Goal: Find specific page/section: Find specific page/section

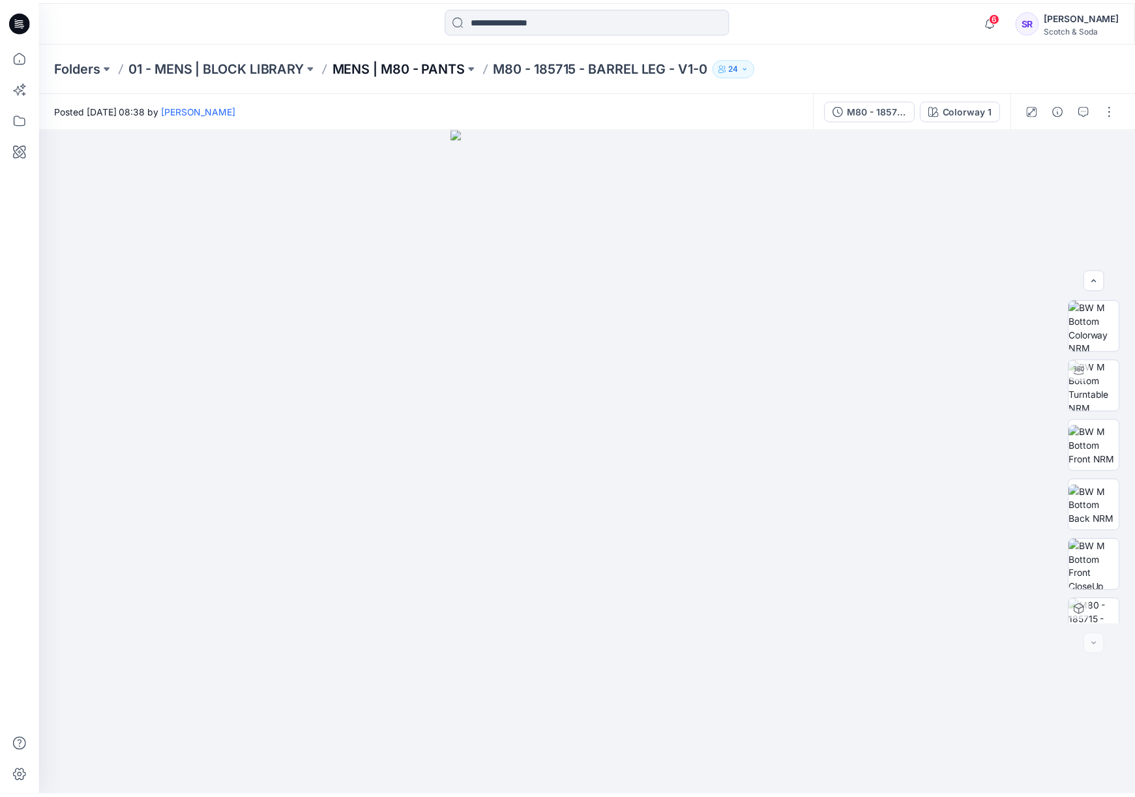
scroll to position [206, 0]
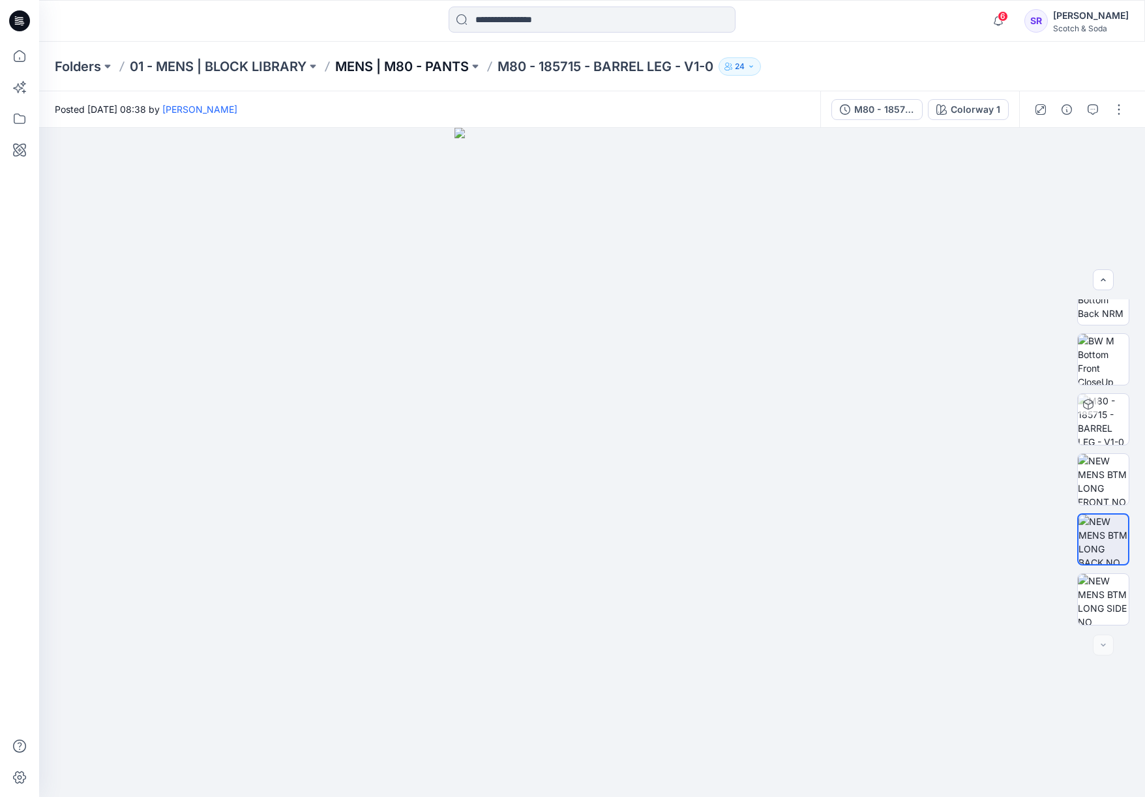
click at [372, 64] on p "MENS | M80 - PANTS" at bounding box center [402, 66] width 134 height 18
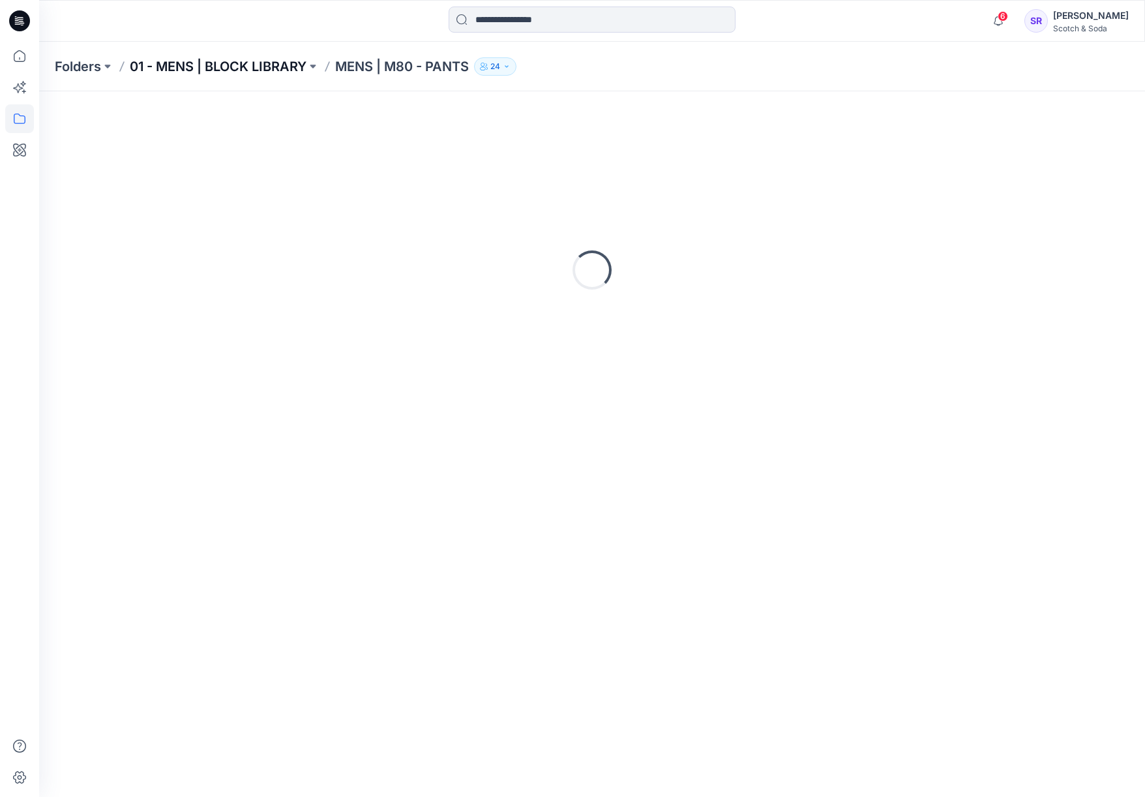
click at [220, 63] on p "01 - MENS | BLOCK LIBRARY" at bounding box center [218, 66] width 177 height 18
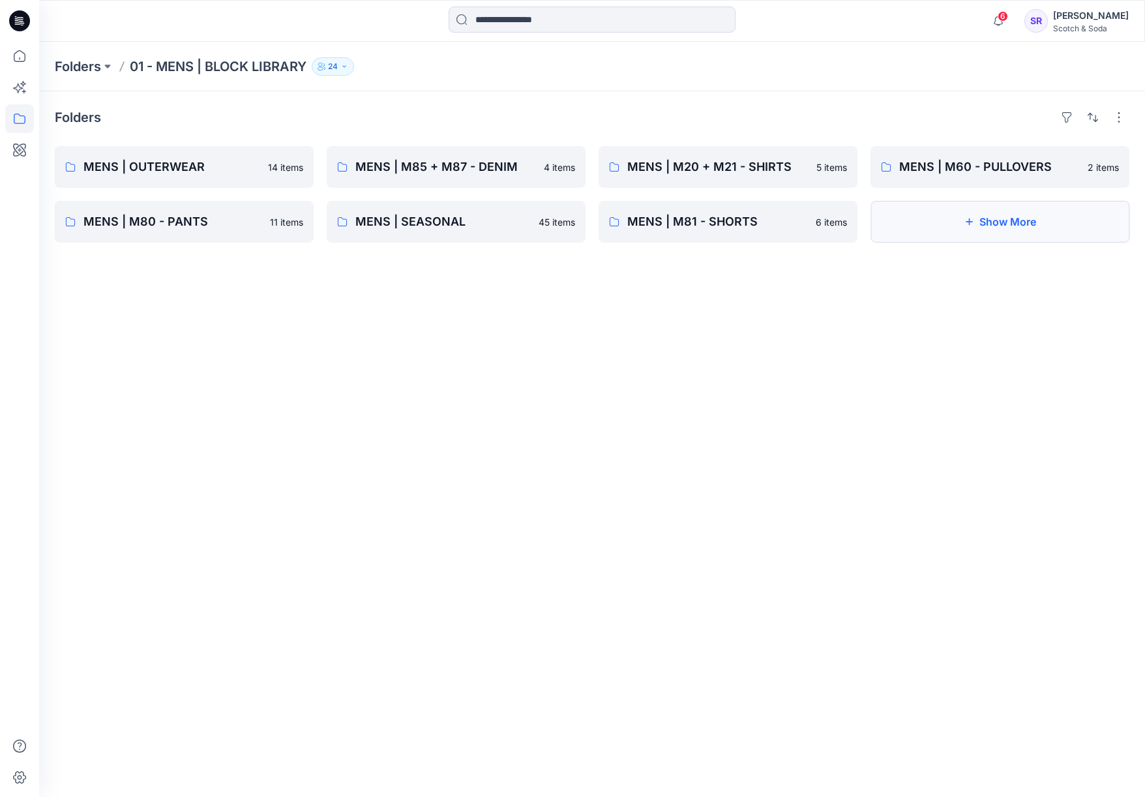
click at [937, 222] on button "Show More" at bounding box center [999, 222] width 259 height 42
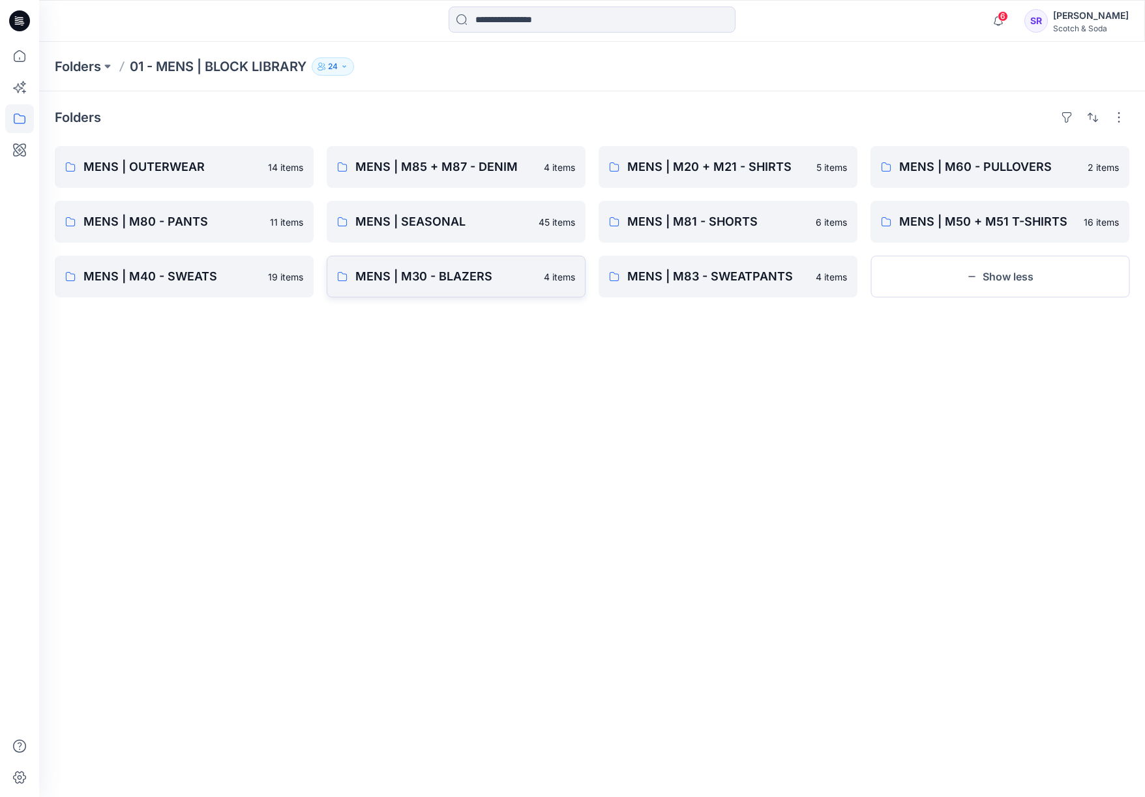
click at [460, 280] on p "MENS | M30 - BLAZERS" at bounding box center [445, 276] width 181 height 18
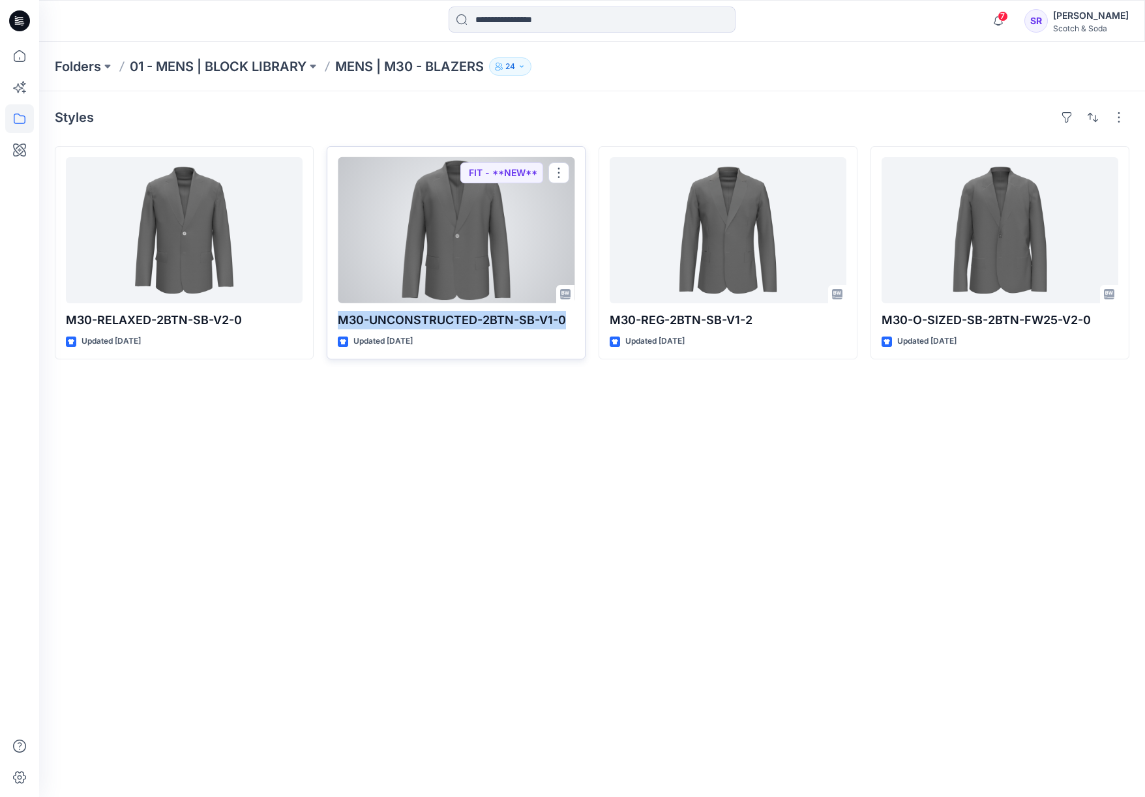
drag, startPoint x: 339, startPoint y: 320, endPoint x: 563, endPoint y: 320, distance: 224.3
click at [563, 320] on p "M30-UNCONSTRUCTED-2BTN-SB-V1-0" at bounding box center [456, 320] width 237 height 18
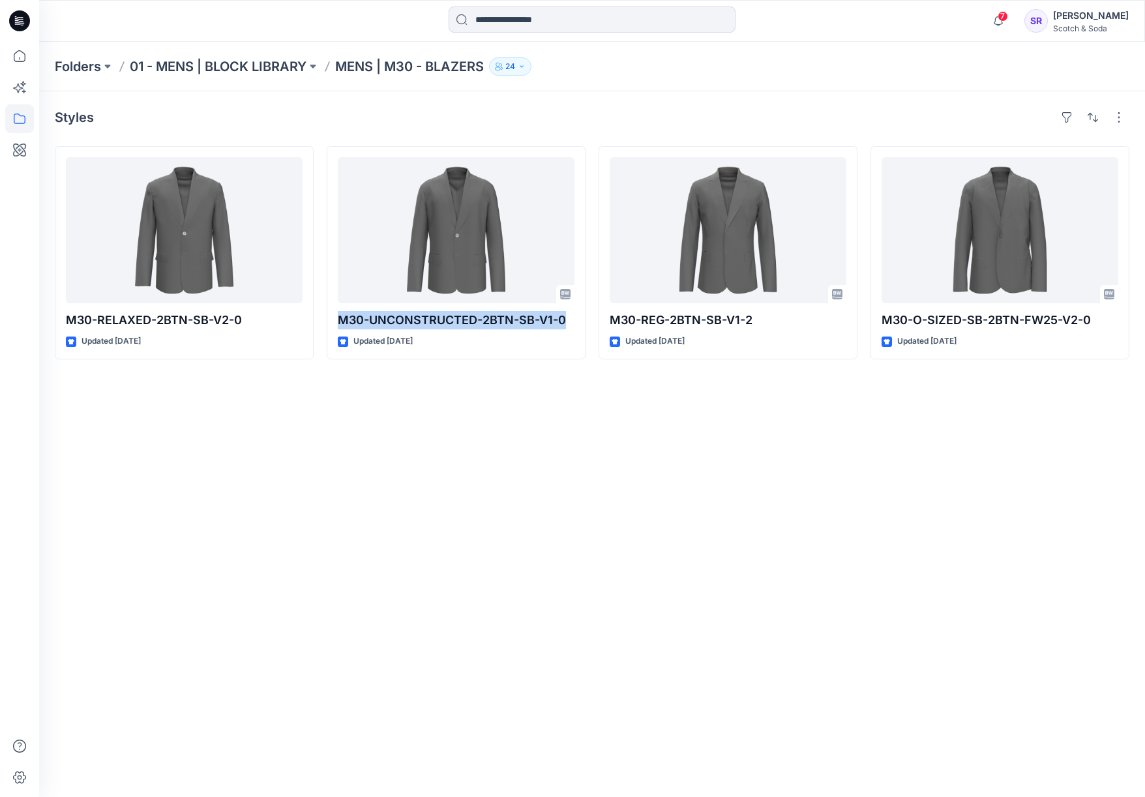
copy p "M30-UNCONSTRUCTED-2BTN-SB-V1-0"
click at [252, 68] on p "01 - MENS | BLOCK LIBRARY" at bounding box center [218, 66] width 177 height 18
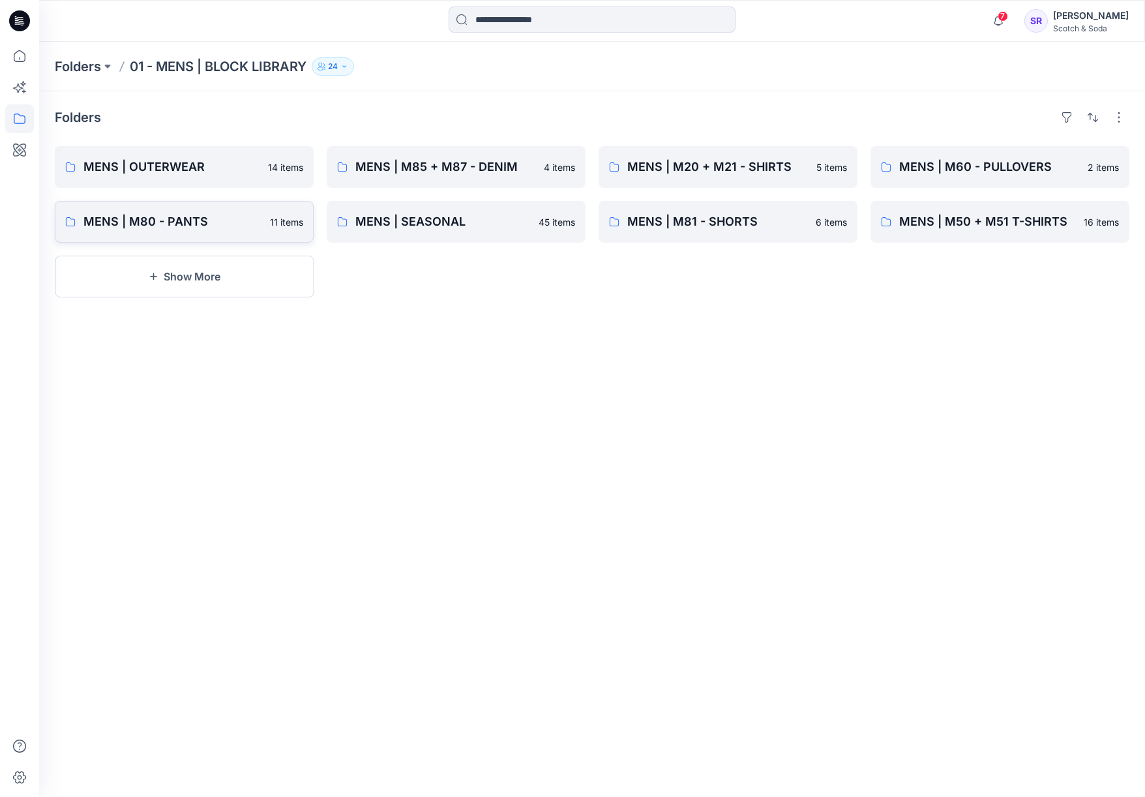
click at [224, 222] on p "MENS | M80 - PANTS" at bounding box center [172, 222] width 179 height 18
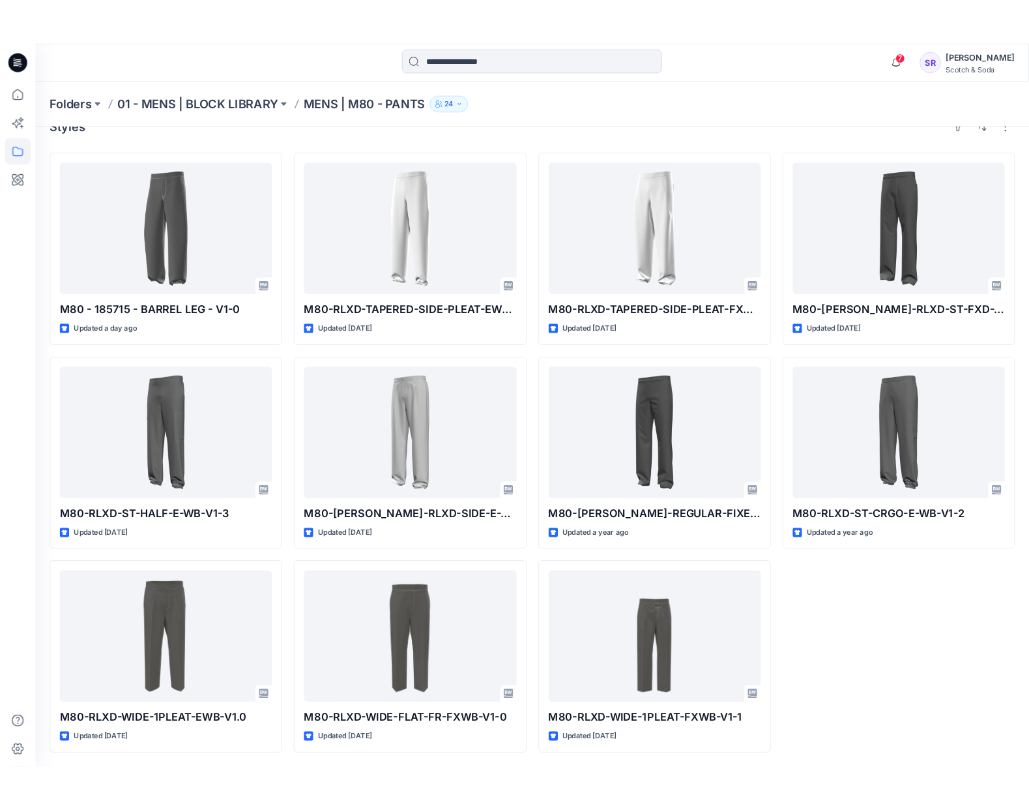
scroll to position [9, 0]
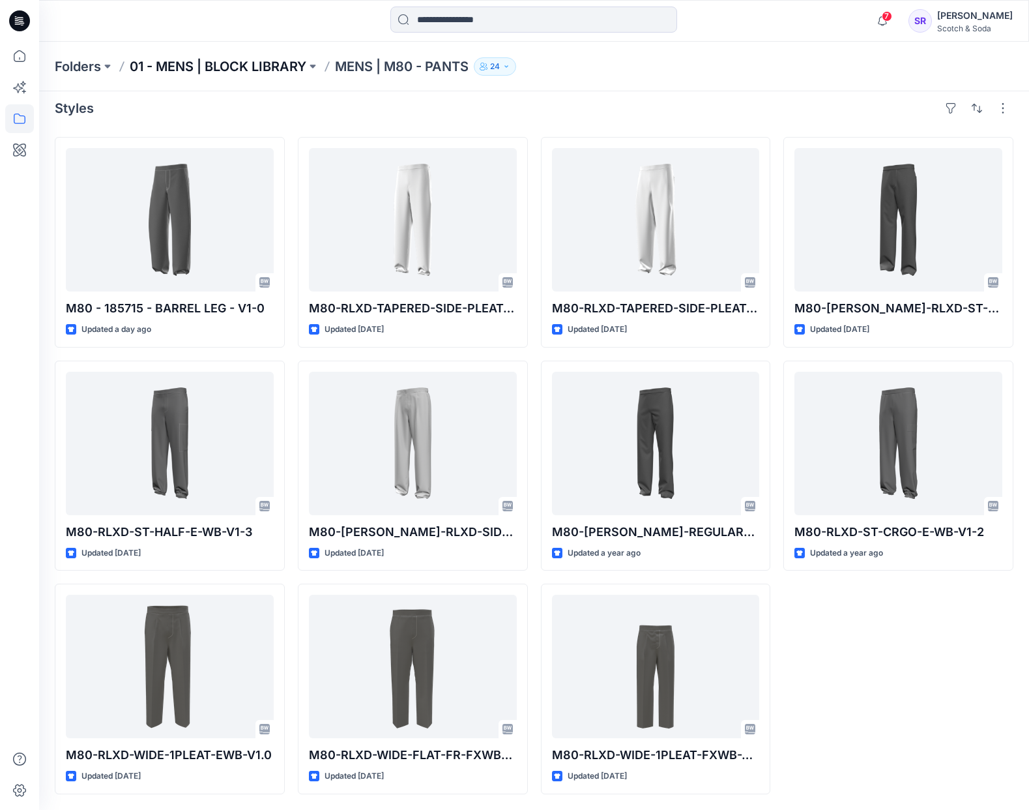
click at [153, 67] on p "01 - MENS | BLOCK LIBRARY" at bounding box center [218, 66] width 177 height 18
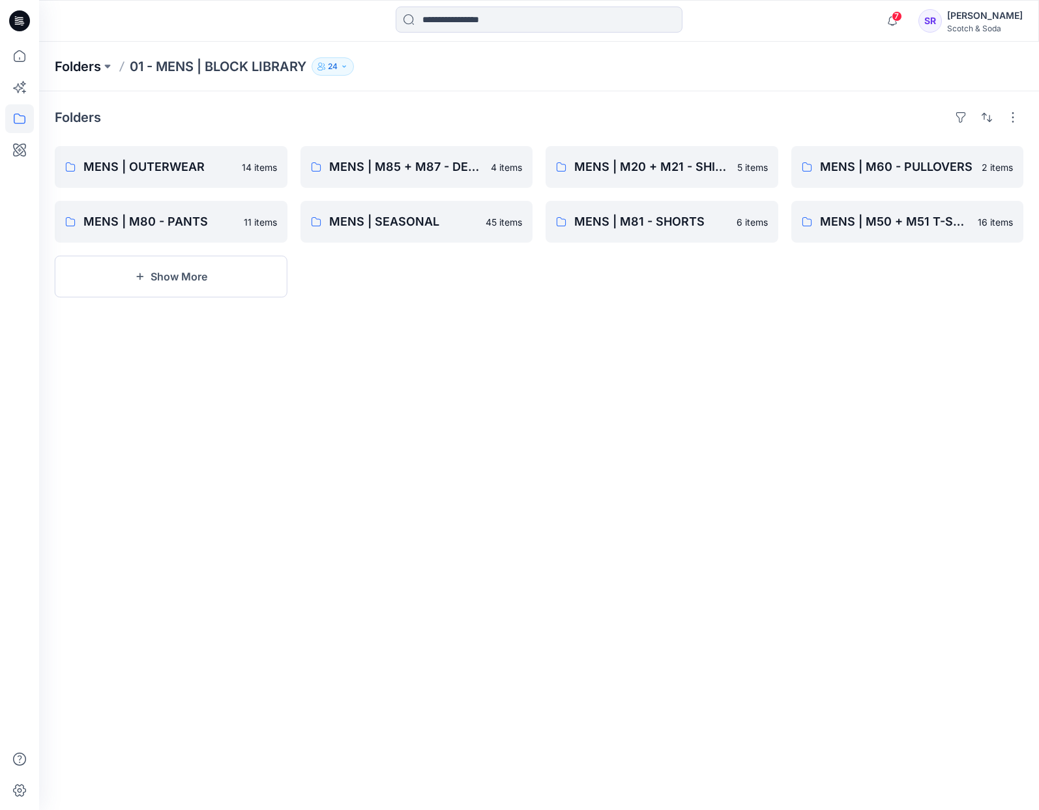
click at [81, 68] on p "Folders" at bounding box center [78, 66] width 46 height 18
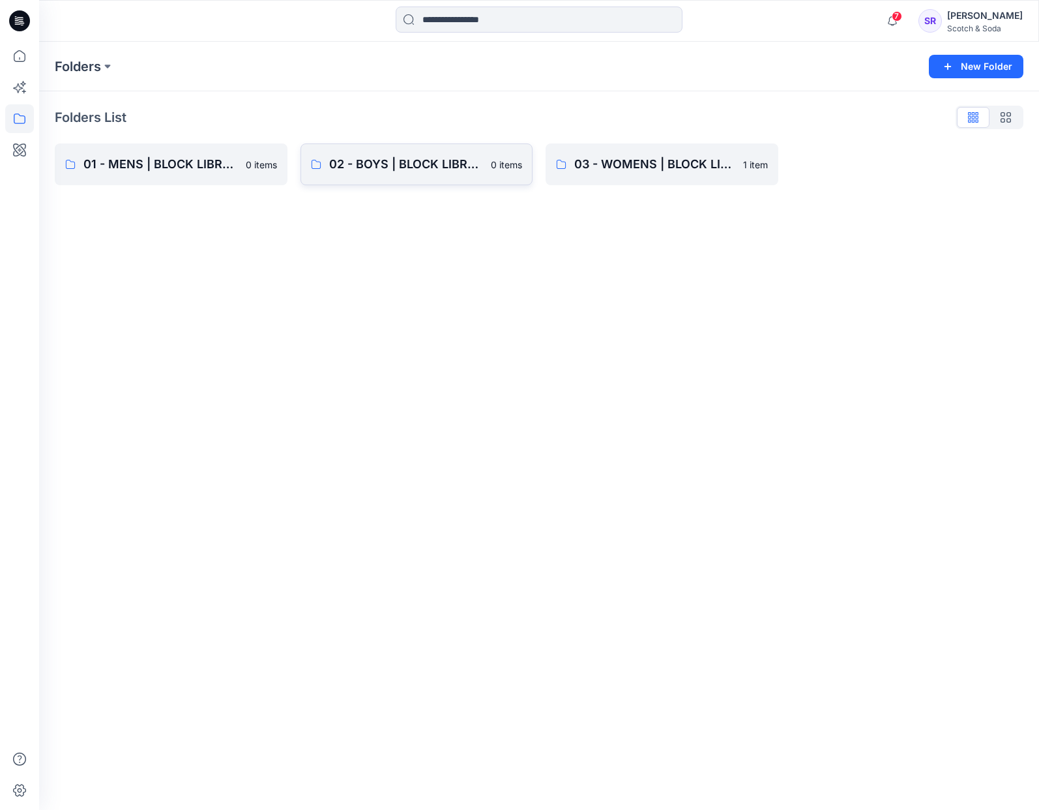
click at [367, 173] on link "02 - BOYS | BLOCK LIBRARY 0 items" at bounding box center [417, 164] width 233 height 42
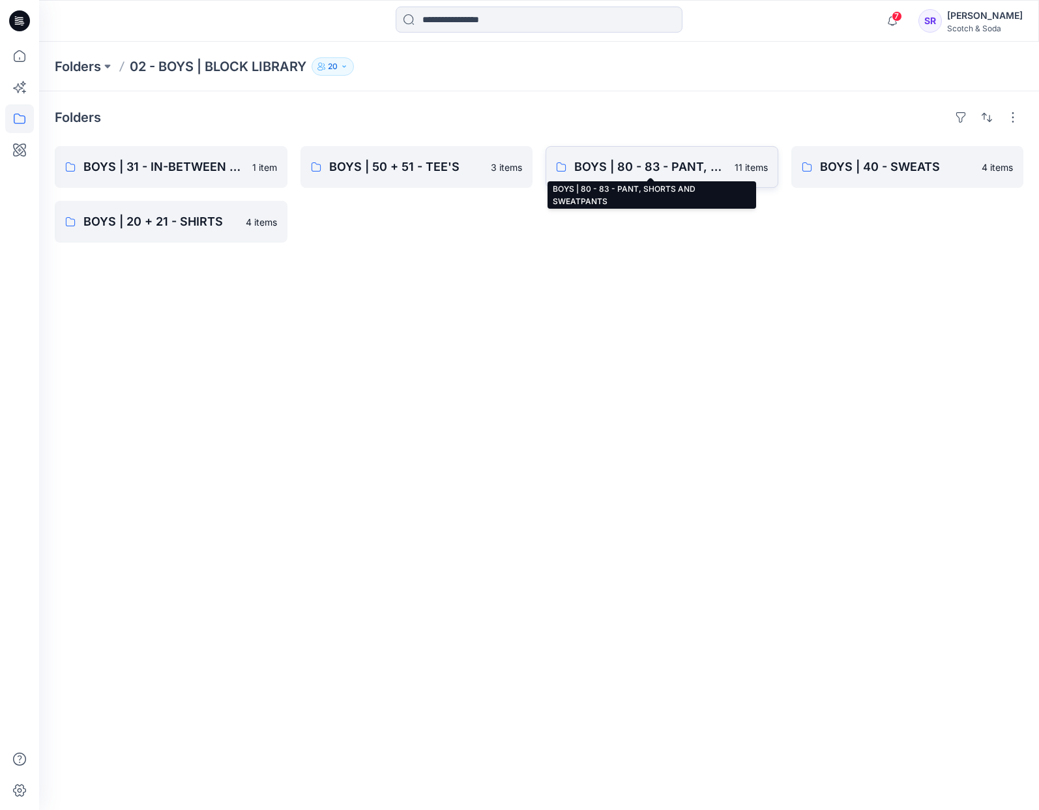
click at [670, 169] on p "BOYS | 80 - 83 - PANT, SHORTS AND SWEATPANTS" at bounding box center [650, 167] width 153 height 18
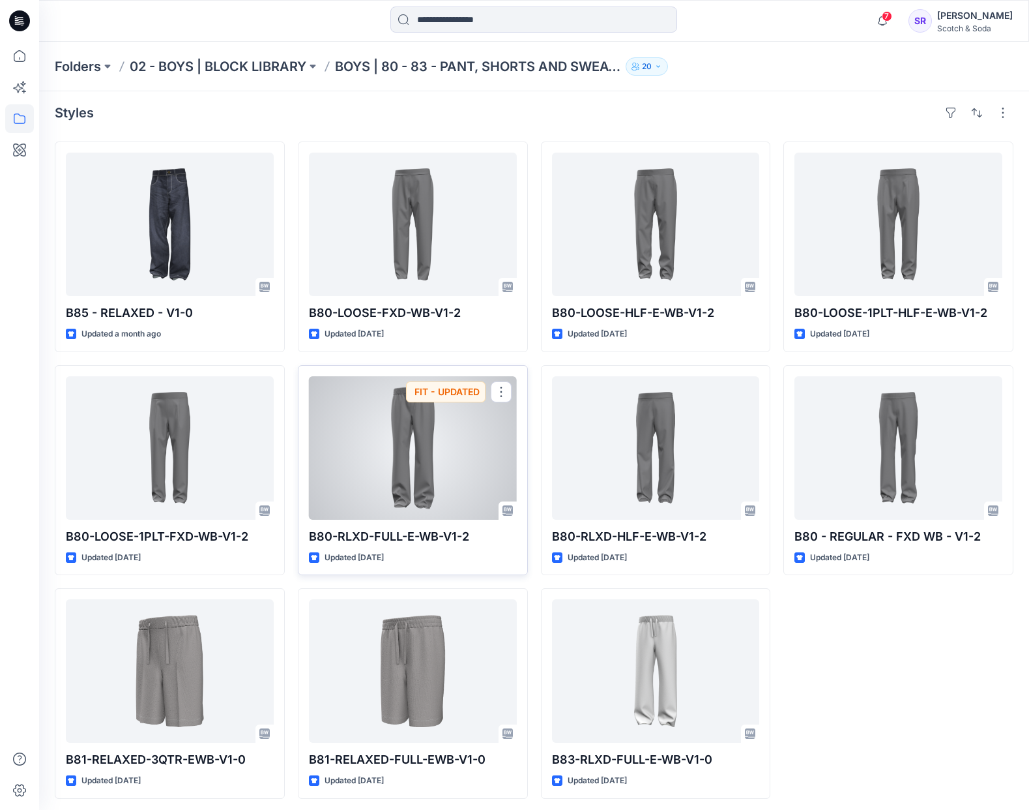
scroll to position [9, 0]
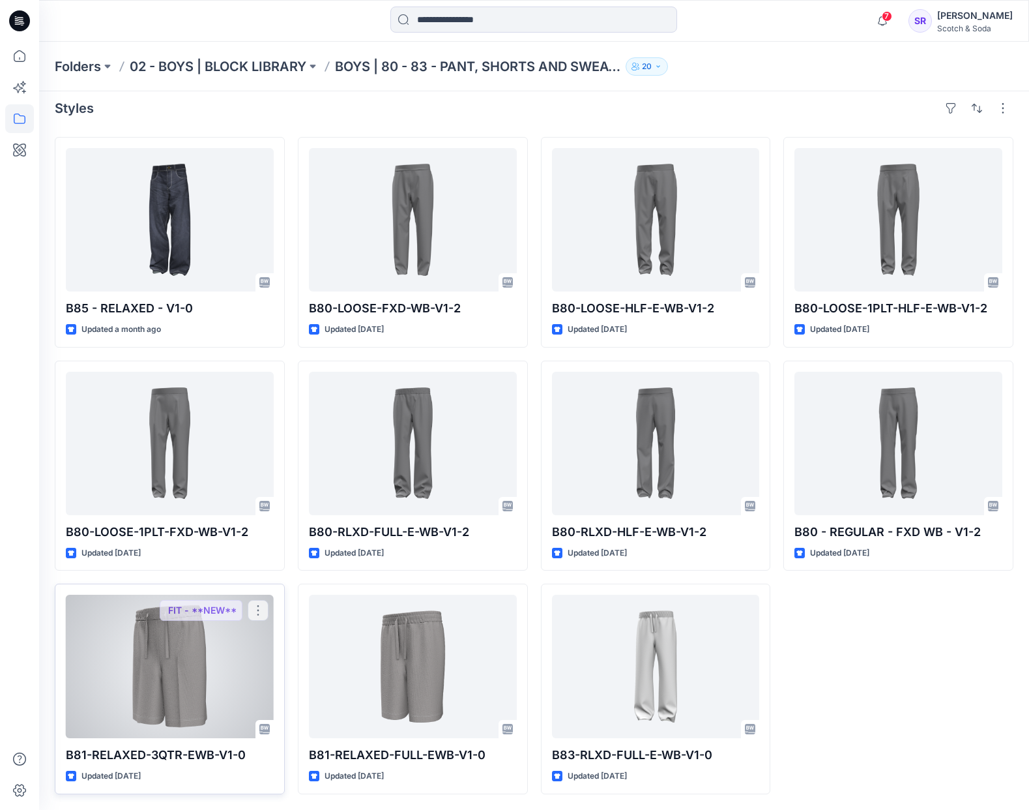
click at [209, 667] on div at bounding box center [170, 666] width 208 height 143
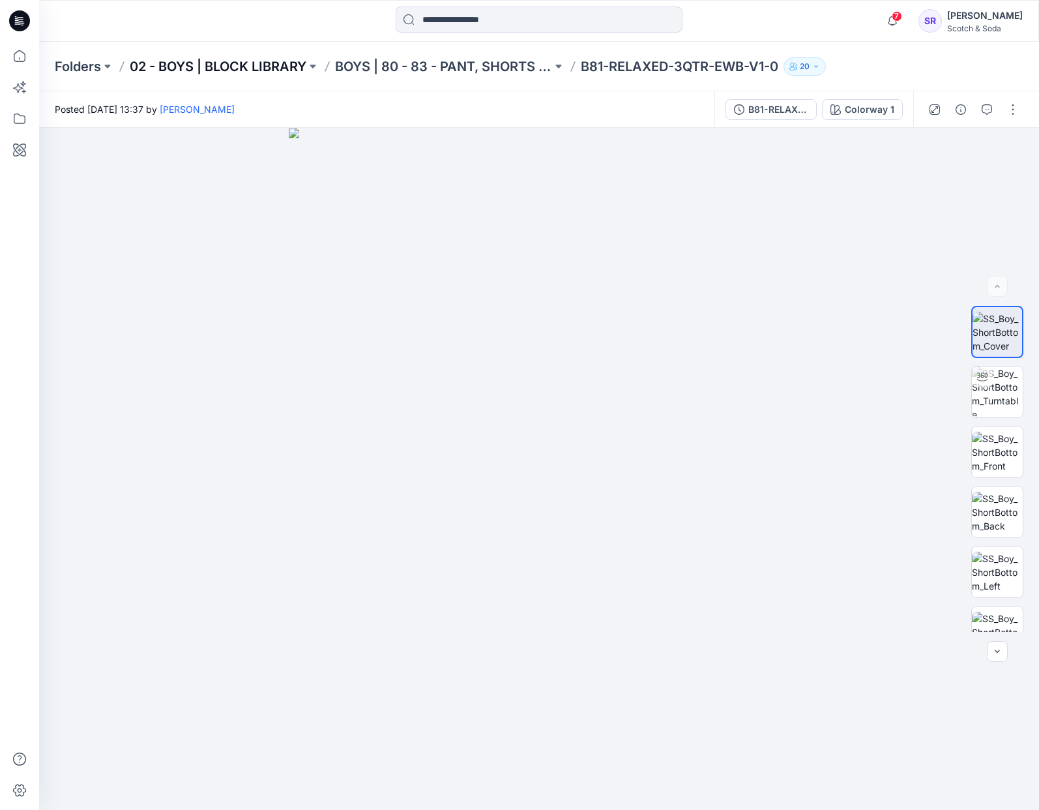
click at [229, 63] on p "02 - BOYS | BLOCK LIBRARY" at bounding box center [218, 66] width 177 height 18
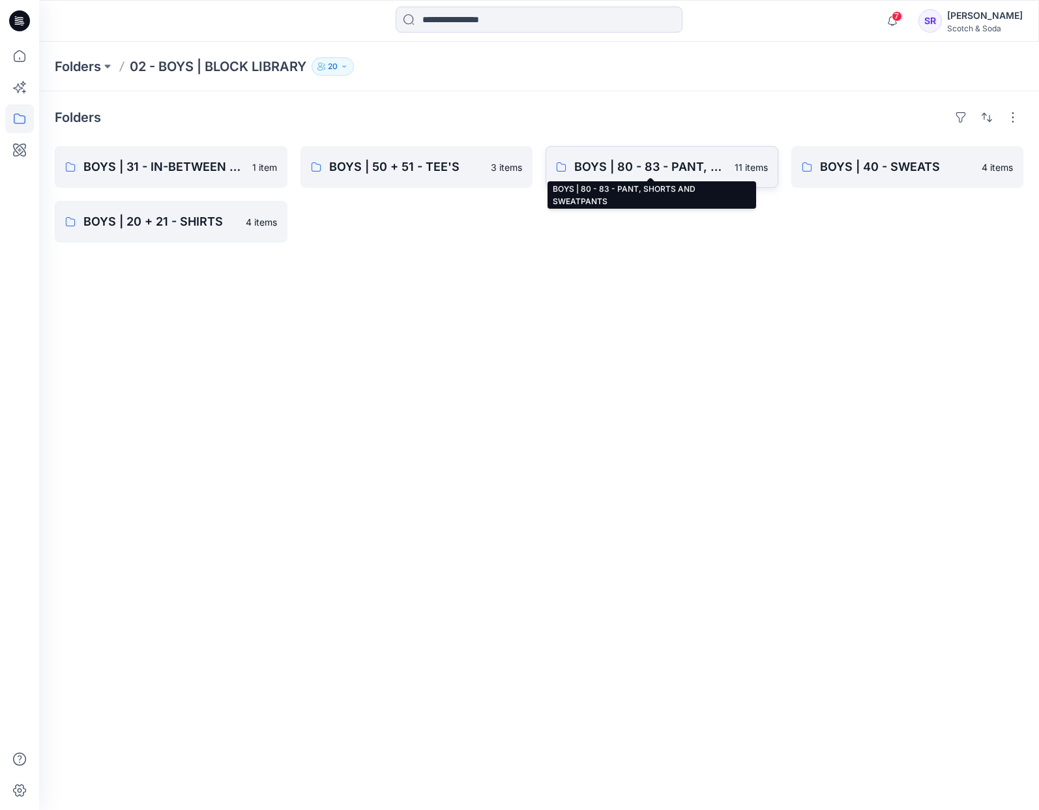
click at [673, 171] on p "BOYS | 80 - 83 - PANT, SHORTS AND SWEATPANTS" at bounding box center [650, 167] width 153 height 18
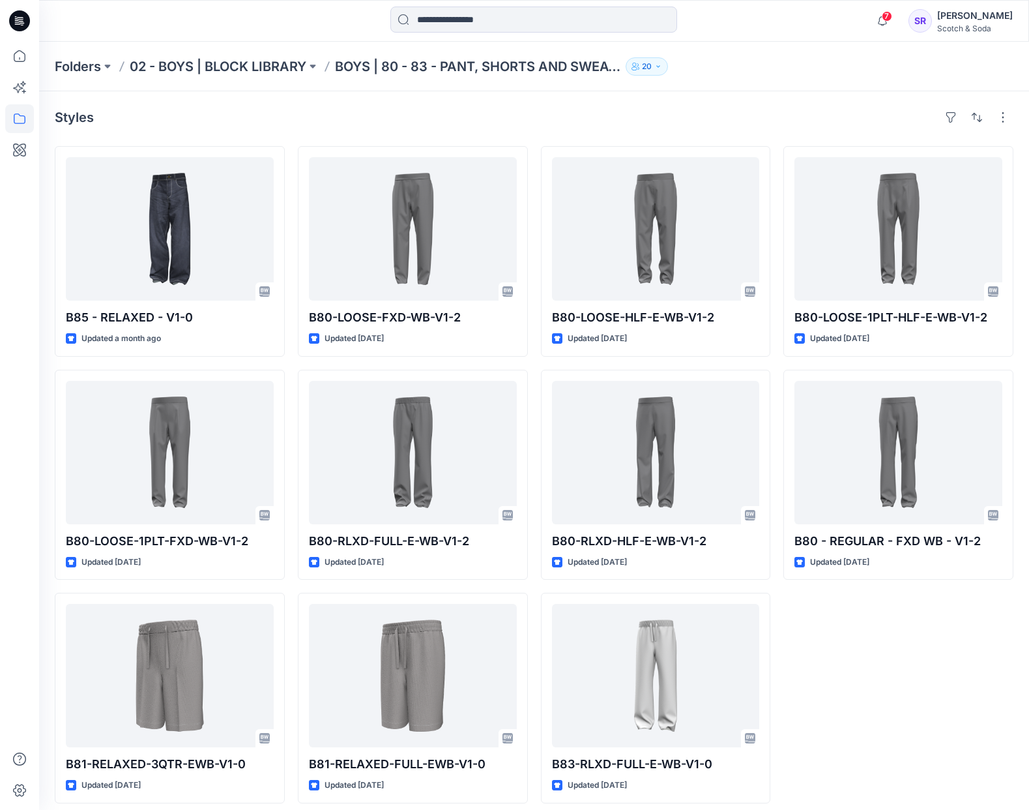
click at [896, 716] on div "B80-LOOSE-1PLT-HLF-E-WB-V1-2 Updated [DATE] B80 - REGULAR - FXD WB - V1-2 Updat…" at bounding box center [899, 474] width 230 height 657
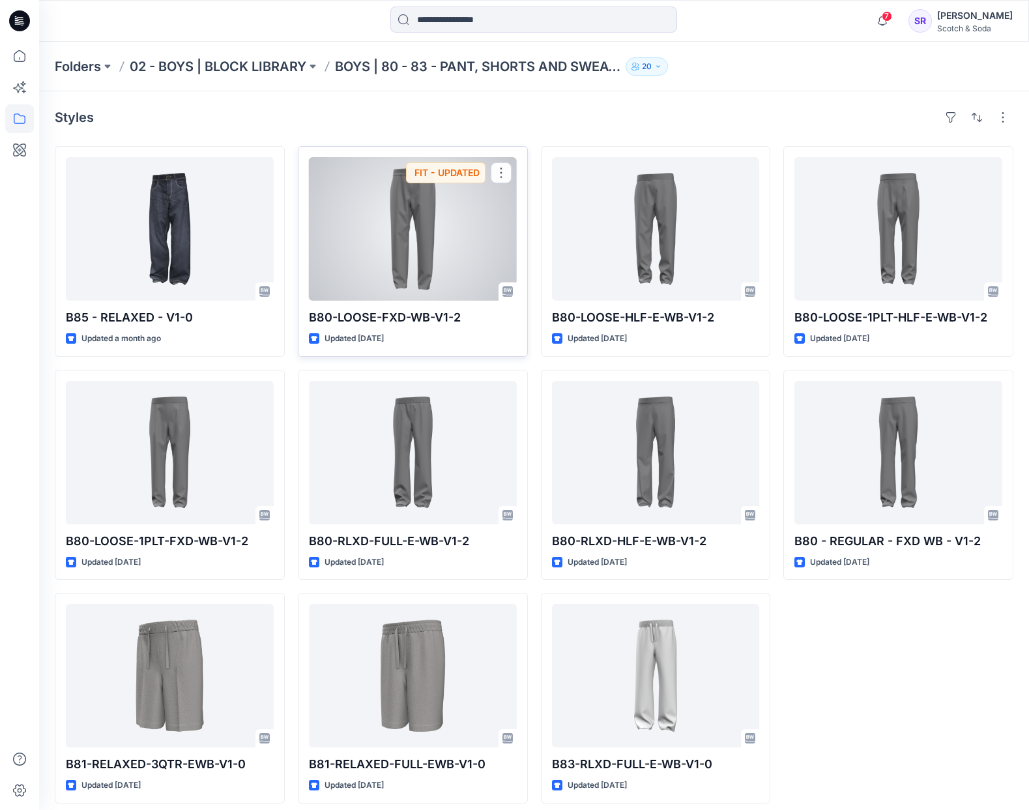
click at [410, 287] on div at bounding box center [413, 228] width 208 height 143
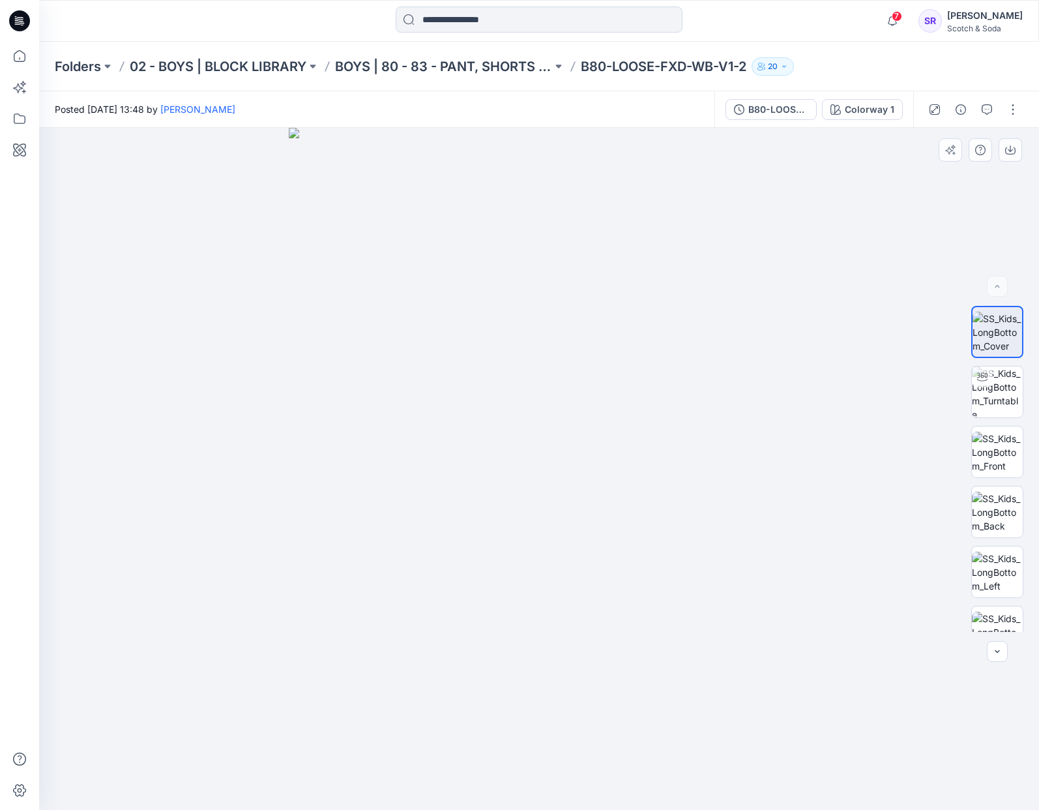
drag, startPoint x: 706, startPoint y: 533, endPoint x: 348, endPoint y: 502, distance: 359.3
click at [349, 504] on img at bounding box center [539, 469] width 500 height 682
click at [406, 68] on p "BOYS | 80 - 83 - PANT, SHORTS AND SWEATPANTS" at bounding box center [443, 66] width 217 height 18
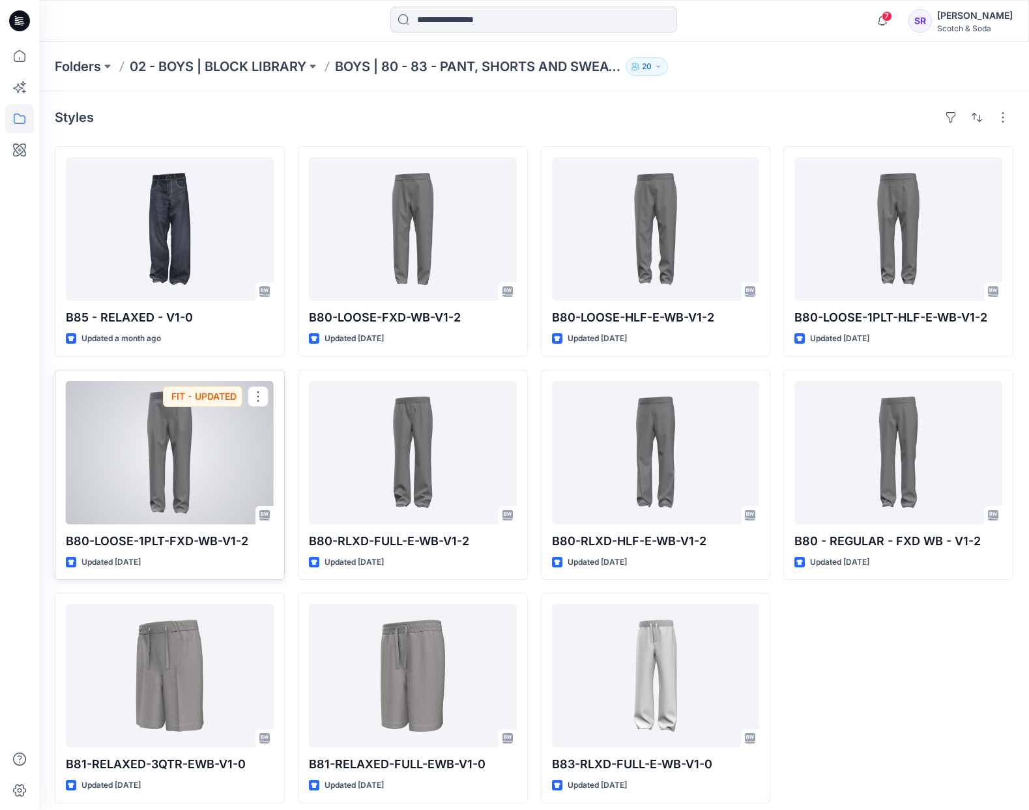
click at [169, 433] on div at bounding box center [170, 452] width 208 height 143
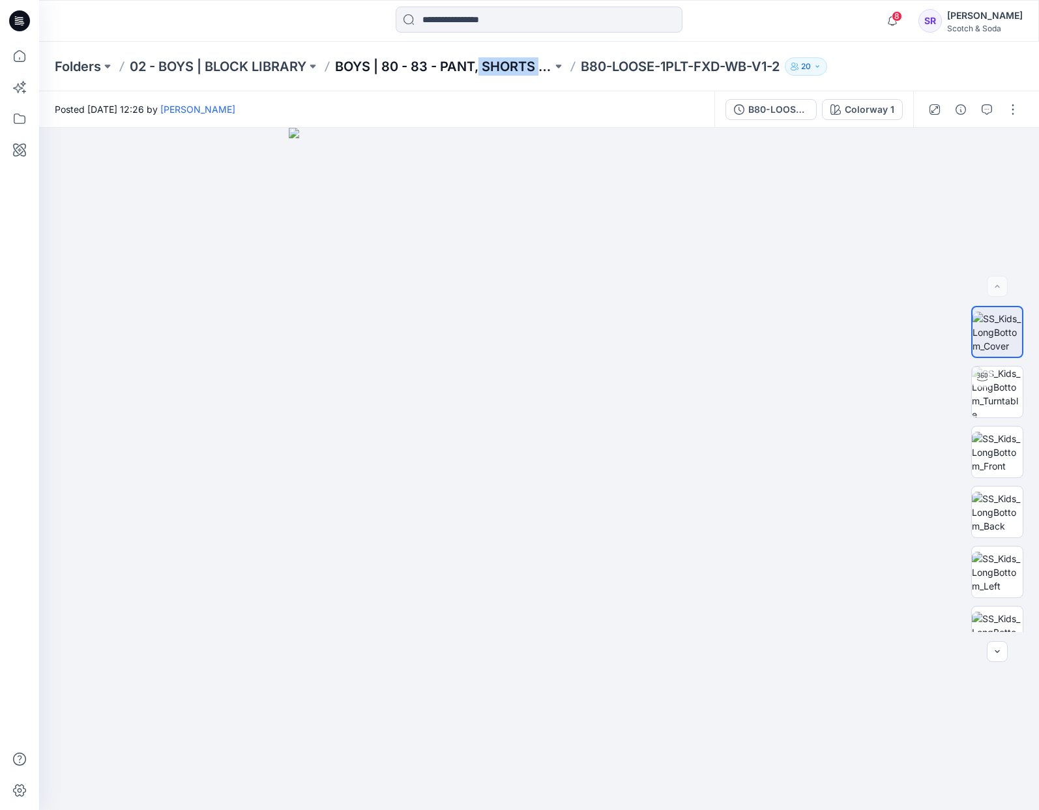
drag, startPoint x: 482, startPoint y: 74, endPoint x: 483, endPoint y: 66, distance: 8.6
click at [482, 68] on div "Folders 02 - BOYS | BLOCK LIBRARY BOYS | 80 - 83 - PANT, SHORTS AND SWEATPANTS …" at bounding box center [539, 67] width 1000 height 50
click at [483, 66] on p "BOYS | 80 - 83 - PANT, SHORTS AND SWEATPANTS" at bounding box center [443, 66] width 217 height 18
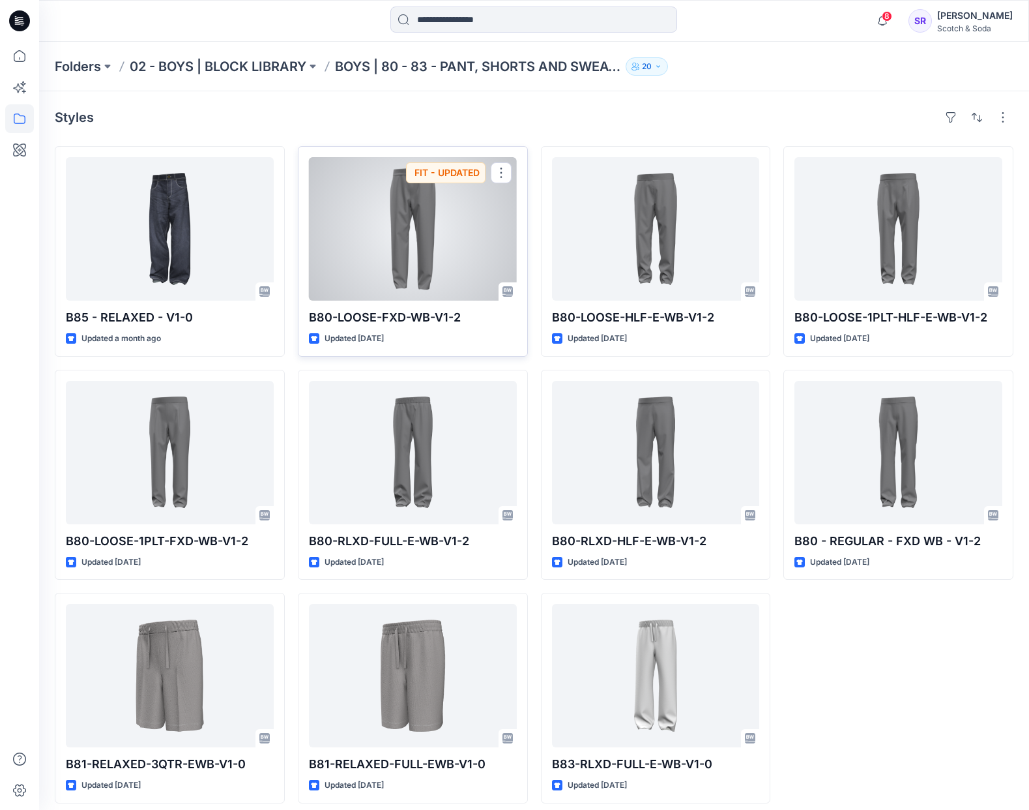
click at [410, 291] on div at bounding box center [413, 228] width 208 height 143
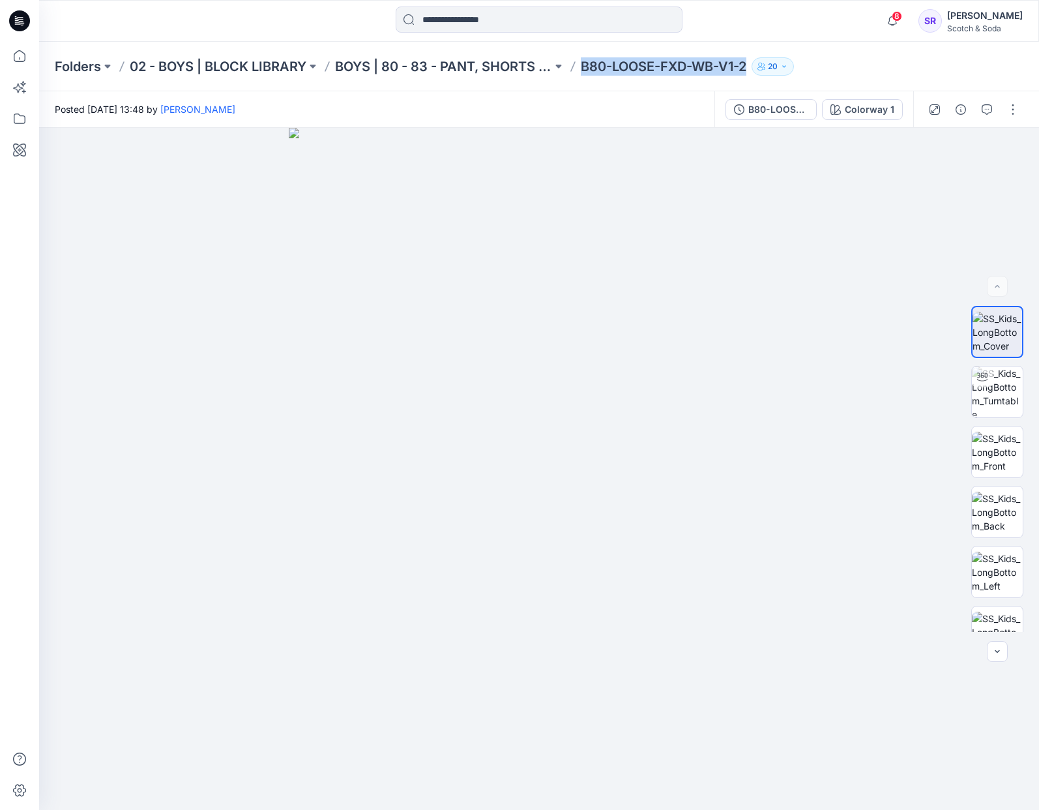
drag, startPoint x: 582, startPoint y: 68, endPoint x: 750, endPoint y: 67, distance: 168.2
click at [750, 67] on div "Folders 02 - BOYS | BLOCK LIBRARY BOYS | 80 - 83 - PANT, SHORTS AND SWEATPANTS …" at bounding box center [488, 66] width 867 height 18
copy p "B80-LOOSE-FXD-WB-V1-2"
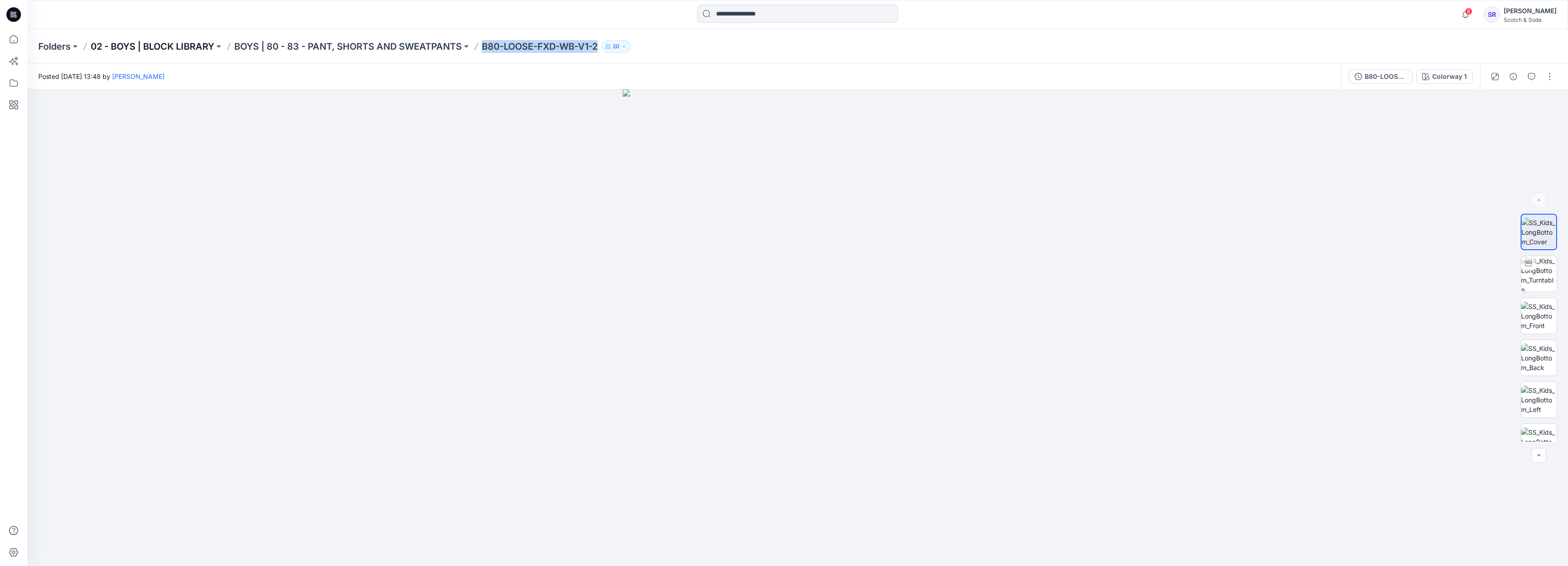
click at [160, 43] on p "02 - BOYS | BLOCK LIBRARY" at bounding box center [152, 46] width 124 height 13
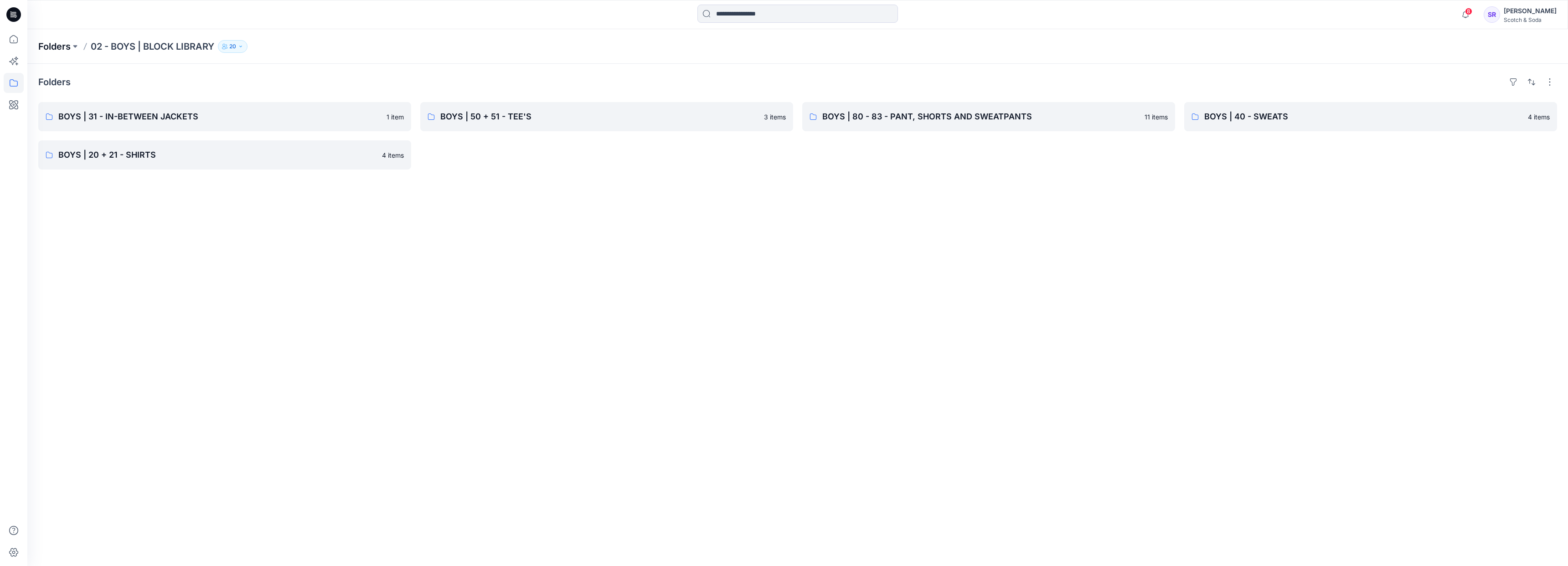
click at [54, 40] on p "Folders" at bounding box center [55, 46] width 32 height 13
